Goal: Task Accomplishment & Management: Use online tool/utility

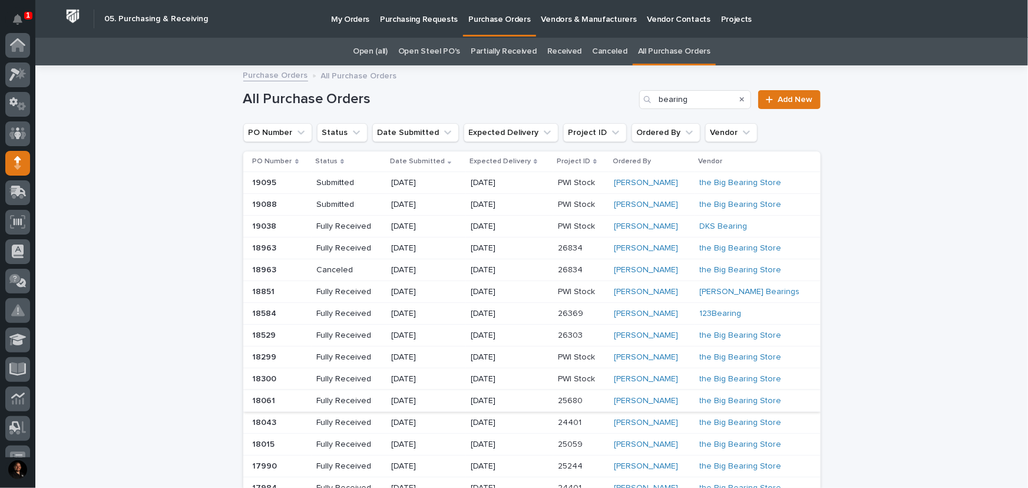
scroll to position [118, 0]
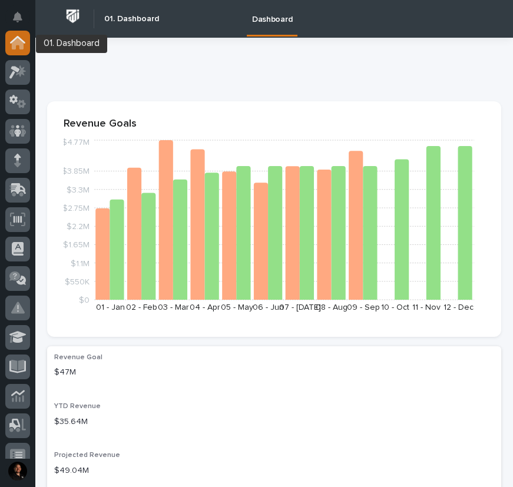
click at [23, 45] on icon at bounding box center [18, 44] width 12 height 12
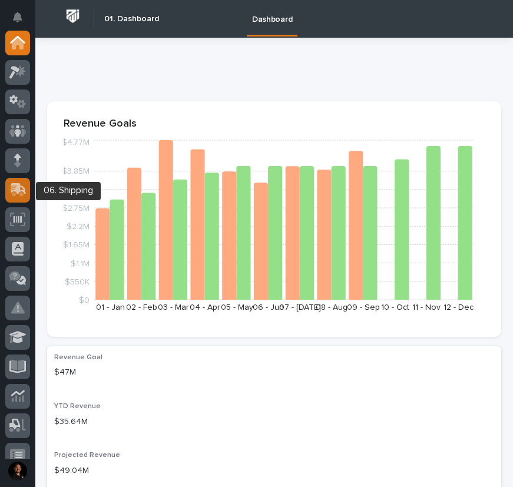
click at [19, 189] on icon at bounding box center [18, 188] width 15 height 11
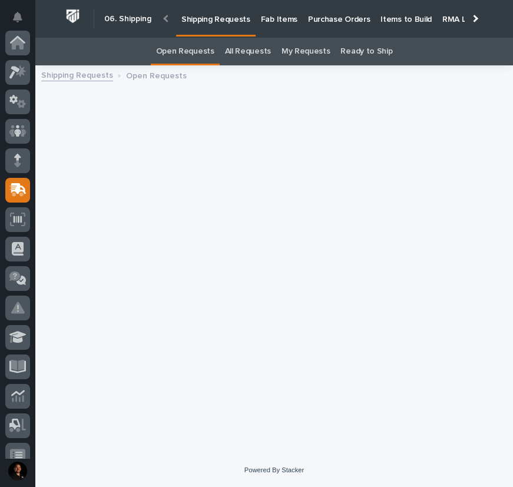
scroll to position [147, 0]
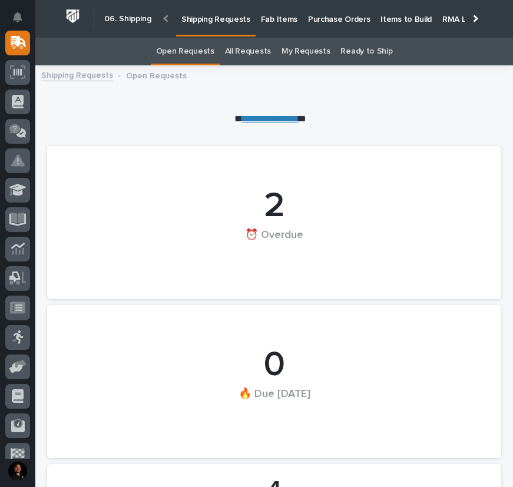
click at [259, 121] on link "**********" at bounding box center [270, 118] width 57 height 9
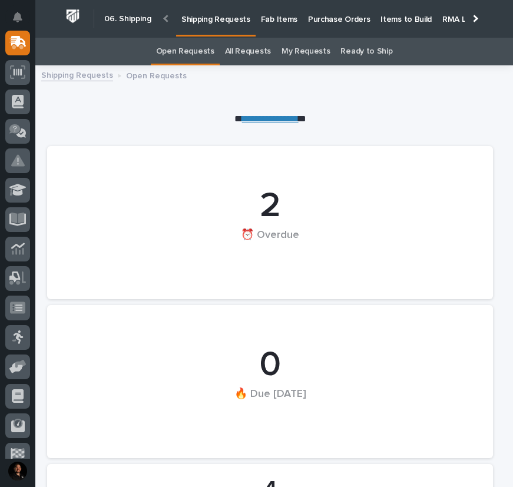
click at [296, 113] on p "**********" at bounding box center [270, 120] width 446 height 14
click at [292, 118] on link "**********" at bounding box center [270, 118] width 57 height 9
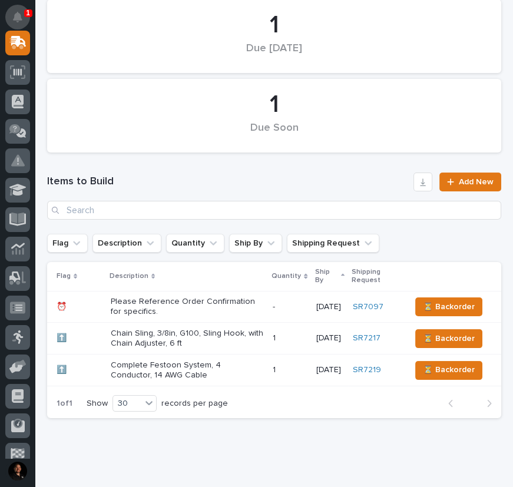
click at [18, 14] on icon "Notifications" at bounding box center [17, 17] width 9 height 11
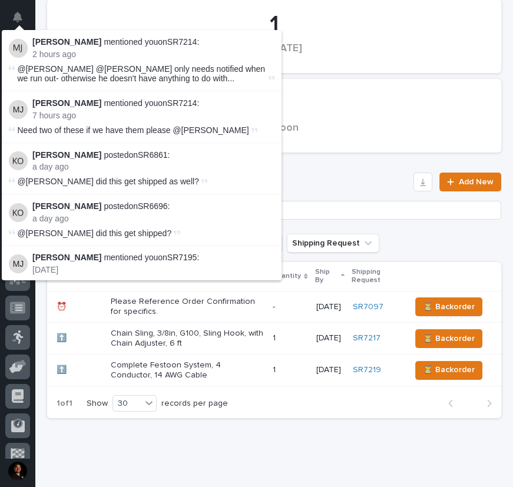
click at [309, 177] on h1 "Items to Build" at bounding box center [228, 182] width 362 height 14
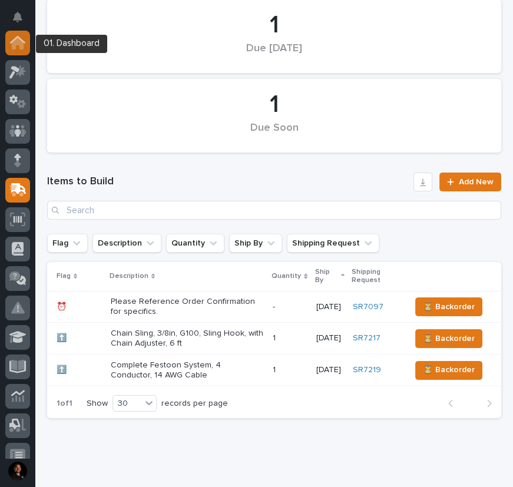
click at [22, 51] on div at bounding box center [17, 43] width 25 height 25
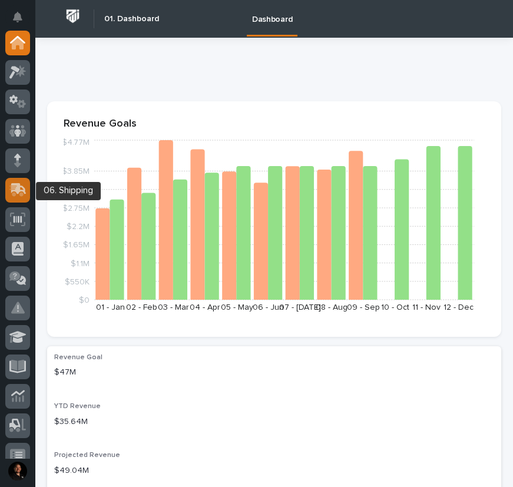
click at [18, 191] on icon at bounding box center [18, 188] width 15 height 11
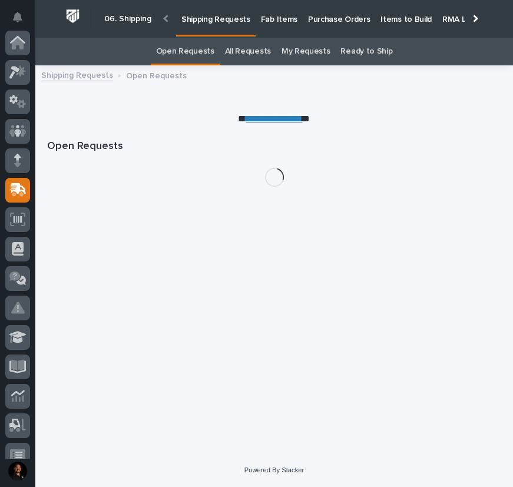
scroll to position [147, 0]
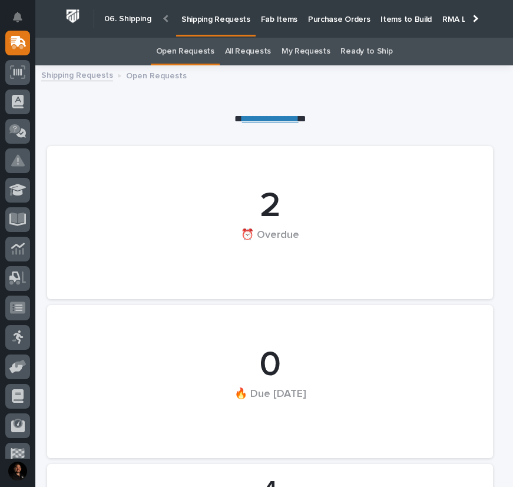
click at [383, 19] on p "Items to Build" at bounding box center [406, 12] width 51 height 25
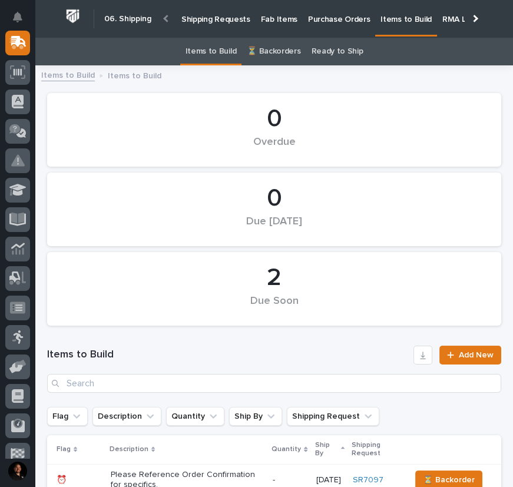
scroll to position [206, 0]
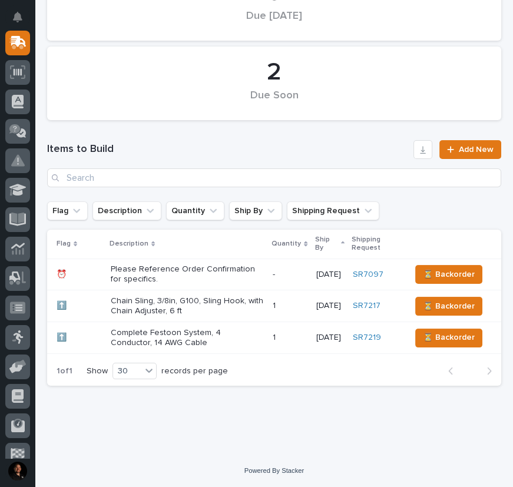
click at [226, 309] on p "Chain Sling, 3/8in, G100, Sling Hook, with Chain Adjuster, 6 ft" at bounding box center [187, 306] width 153 height 20
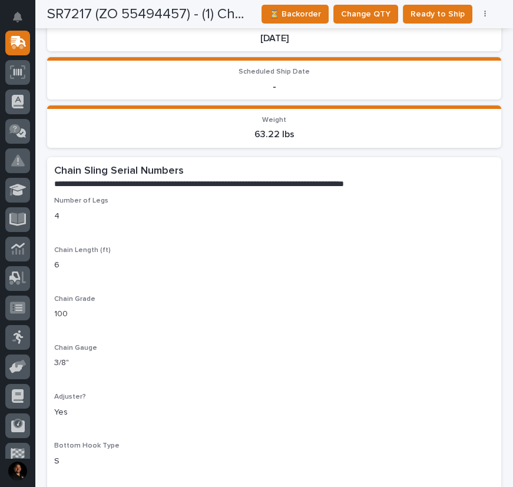
scroll to position [482, 0]
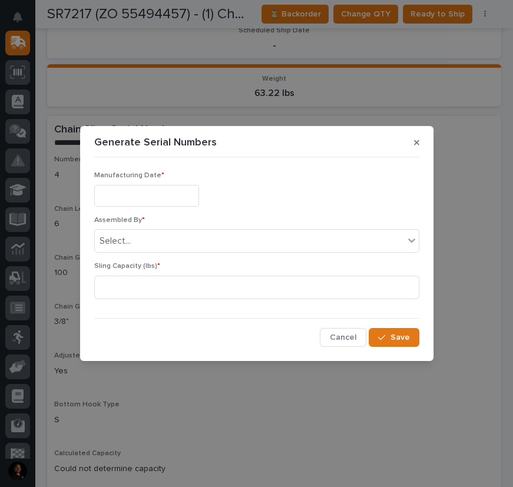
click at [183, 196] on input "text" at bounding box center [146, 196] width 105 height 22
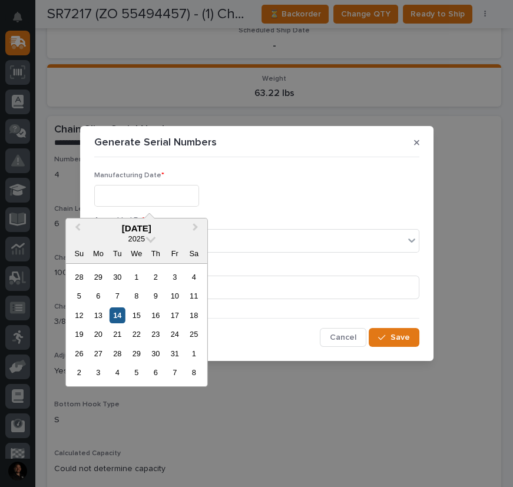
click at [115, 312] on div "14" at bounding box center [118, 316] width 16 height 16
type input "**********"
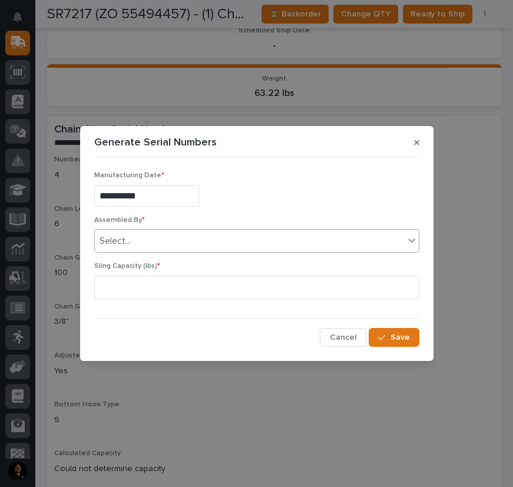
click at [142, 237] on div "Select..." at bounding box center [249, 241] width 309 height 19
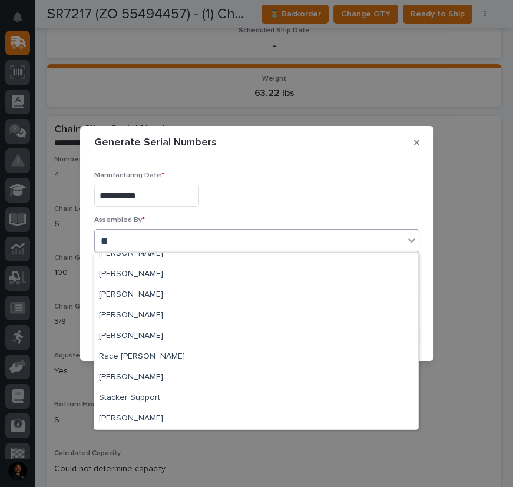
scroll to position [0, 0]
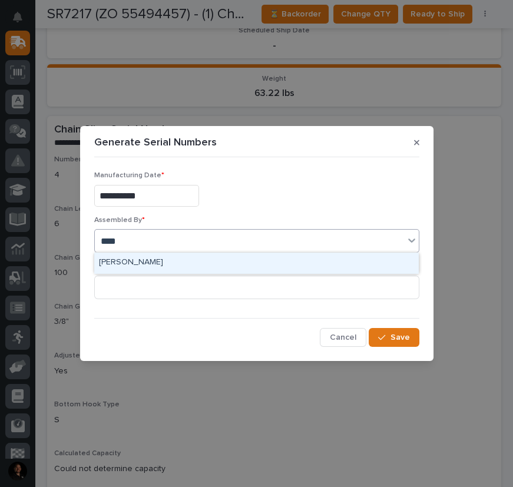
type input "*****"
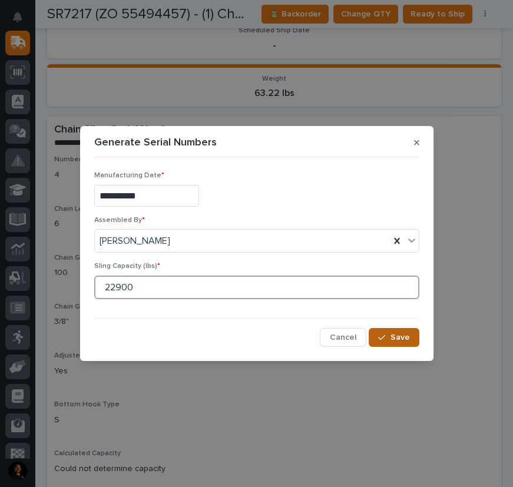
type input "22900"
click at [407, 334] on span "Save" at bounding box center [400, 337] width 19 height 11
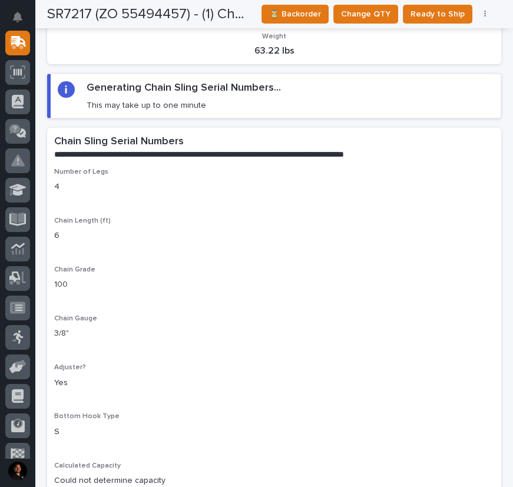
scroll to position [456, 0]
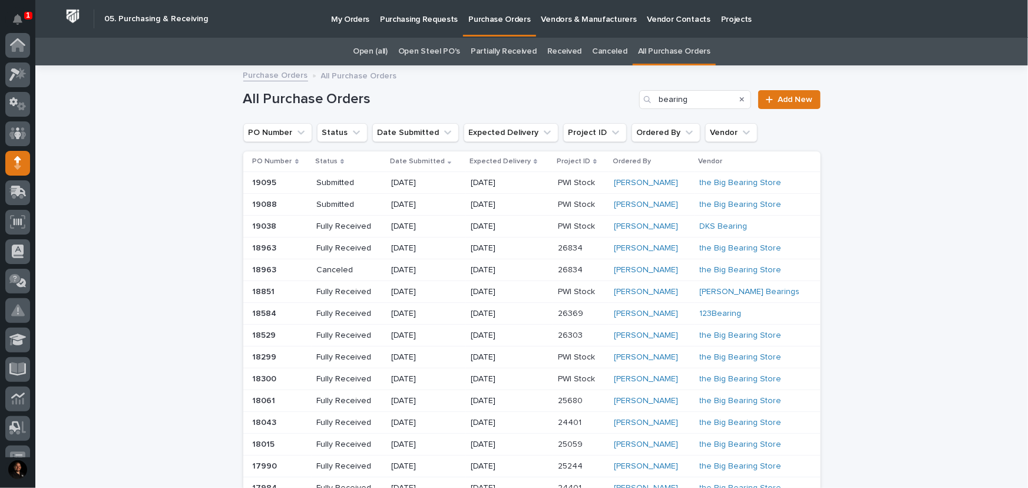
scroll to position [118, 0]
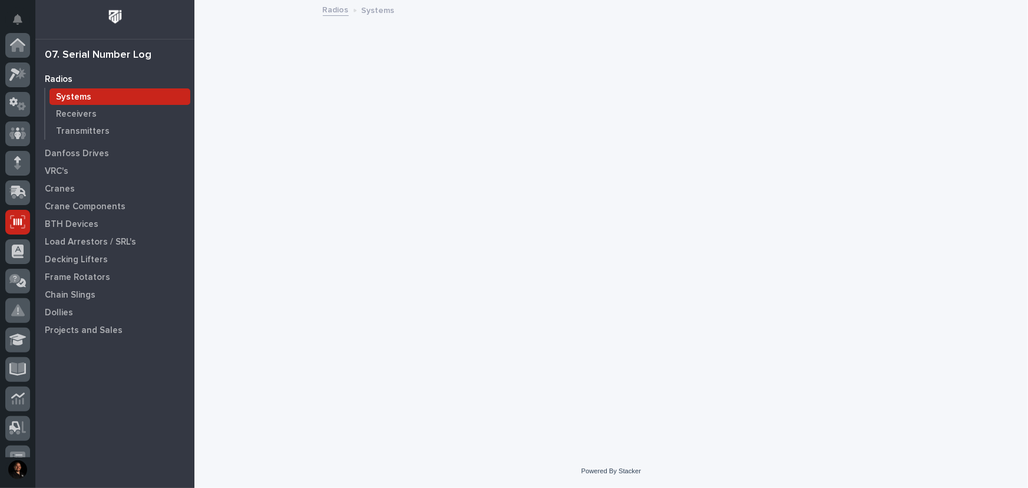
scroll to position [177, 0]
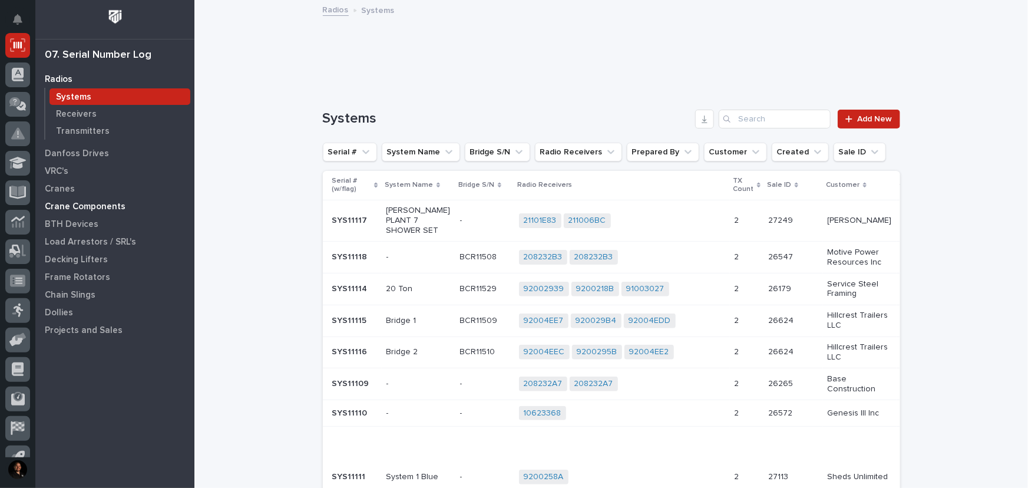
click at [69, 205] on p "Crane Components" at bounding box center [85, 207] width 81 height 11
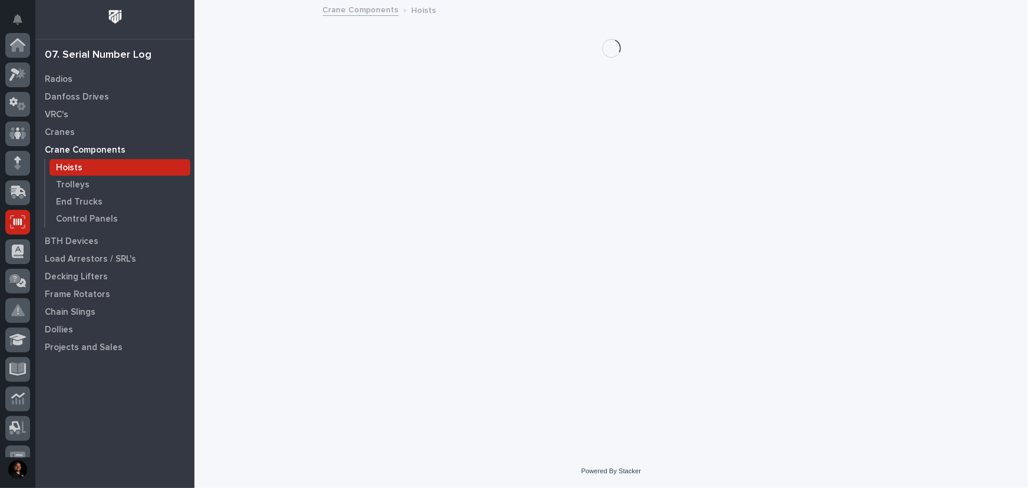
scroll to position [177, 0]
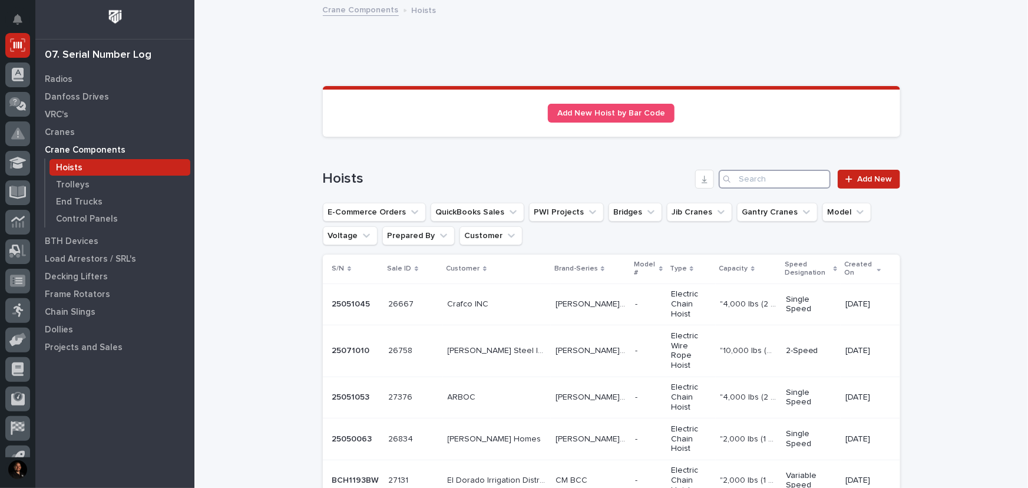
click at [775, 183] on input "Search" at bounding box center [775, 179] width 112 height 19
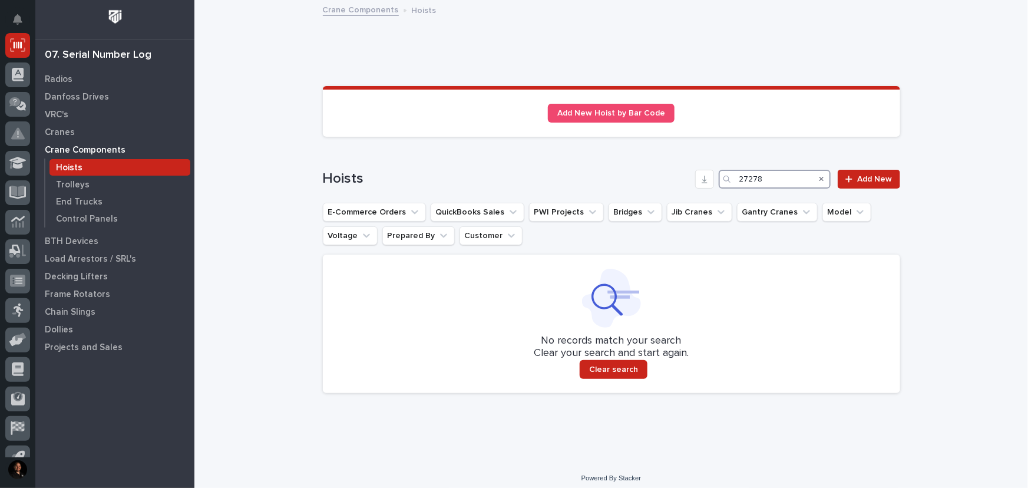
drag, startPoint x: 771, startPoint y: 174, endPoint x: 588, endPoint y: 134, distance: 187.7
click at [691, 154] on div "Loading... Saving… Hoists 27278 Add New E-Commerce Orders QuickBooks Sales PWI …" at bounding box center [612, 274] width 578 height 256
type input "27278"
